Goal: Check status: Check status

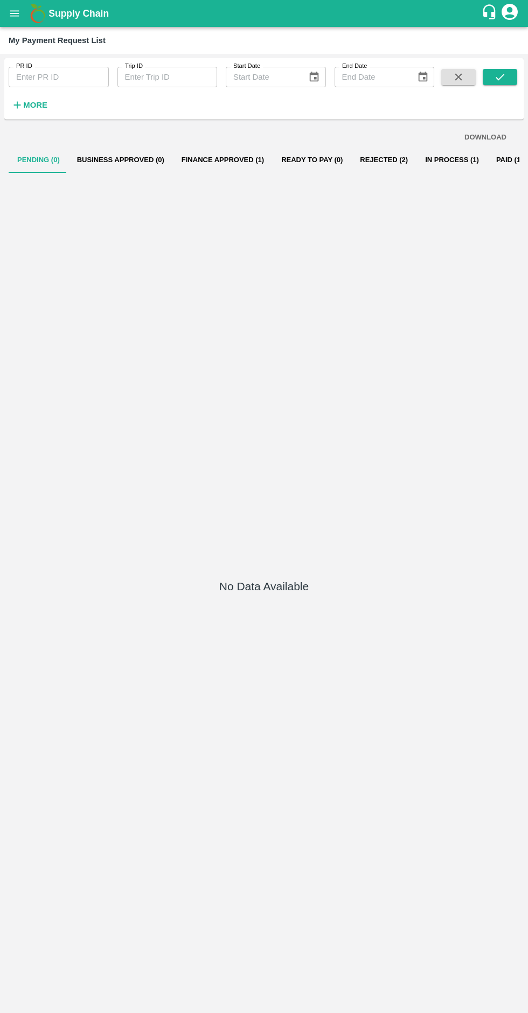
click at [351, 163] on button "Rejected (2)" at bounding box center [383, 160] width 65 height 26
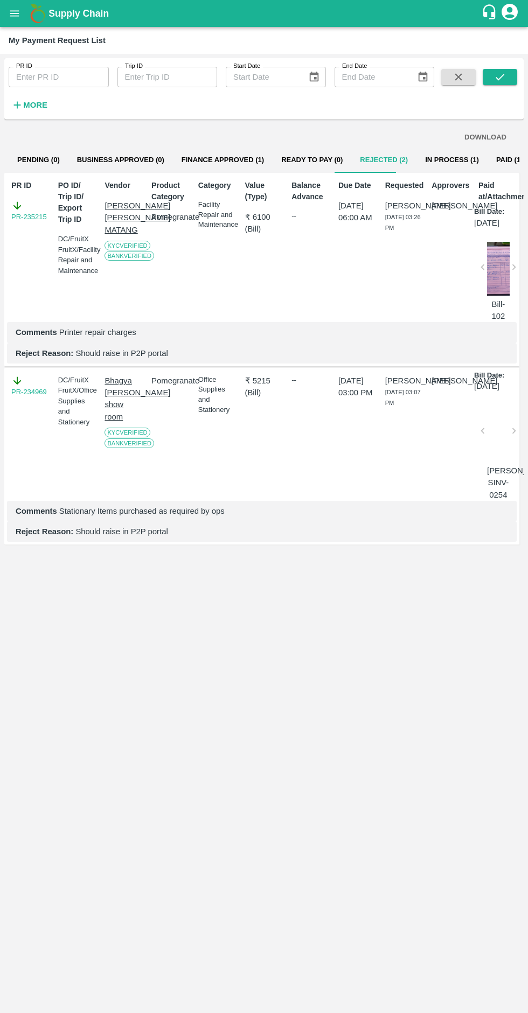
click at [191, 160] on button "Finance Approved (1)" at bounding box center [223, 160] width 100 height 26
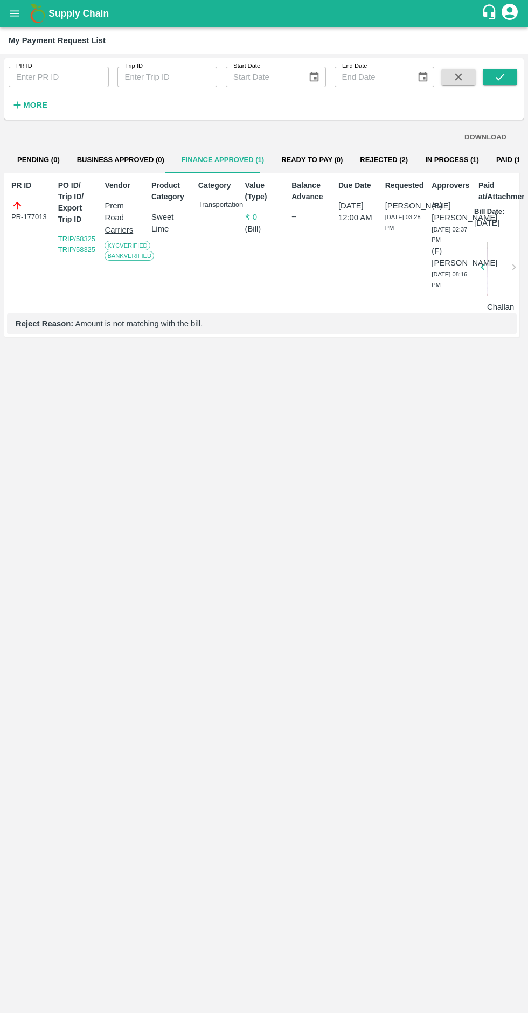
click at [430, 159] on button "In Process (1)" at bounding box center [451, 160] width 71 height 26
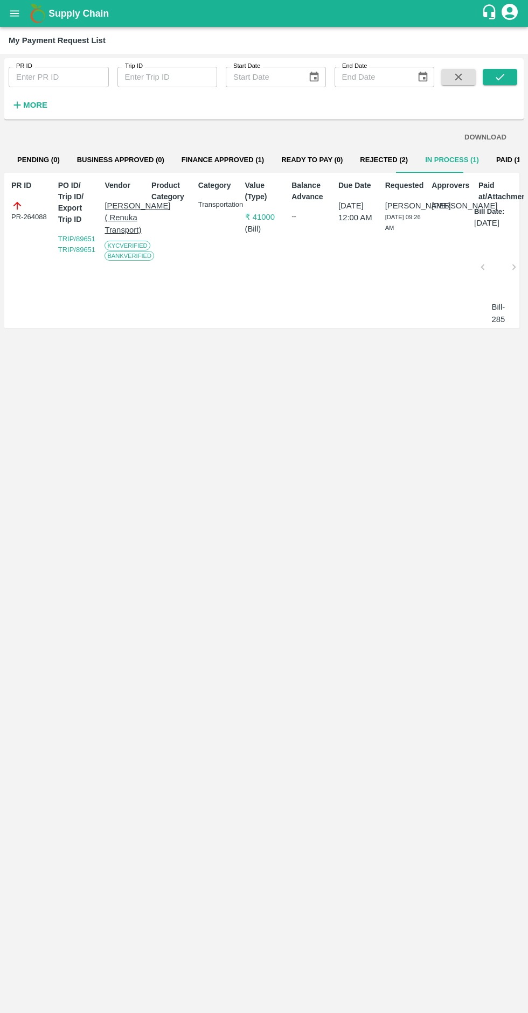
click at [493, 159] on button "Paid (1992)" at bounding box center [514, 160] width 55 height 26
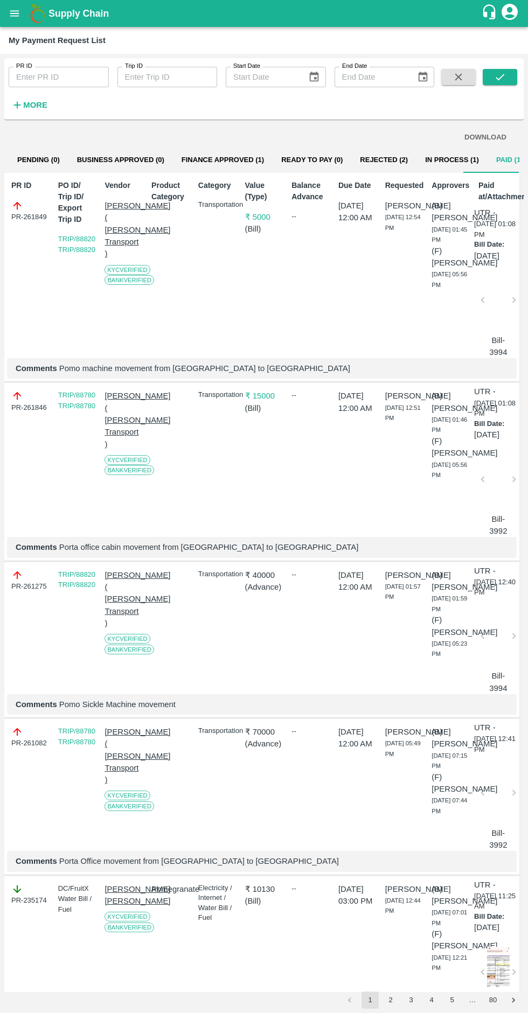
click at [15, 13] on icon "open drawer" at bounding box center [14, 13] width 9 height 6
